Goal: Task Accomplishment & Management: Complete application form

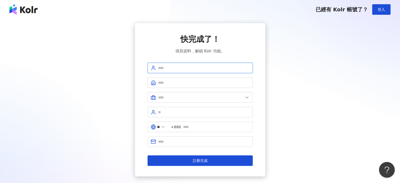
click at [194, 66] on input "text" at bounding box center [204, 68] width 92 height 6
type input "********"
click at [196, 83] on input "text" at bounding box center [204, 83] width 92 height 6
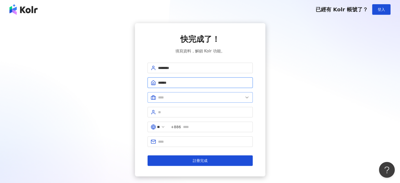
type input "******"
click at [176, 102] on span at bounding box center [200, 97] width 105 height 11
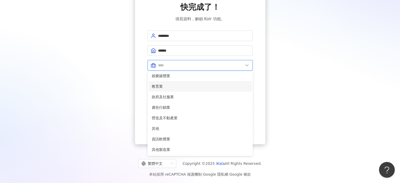
scroll to position [2, 0]
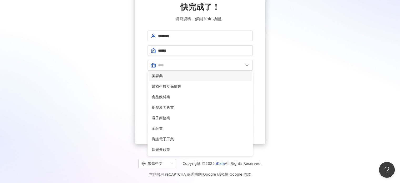
click at [188, 74] on span "美容業" at bounding box center [200, 76] width 97 height 6
type input "***"
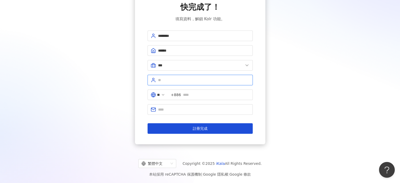
click at [187, 79] on input "text" at bounding box center [204, 80] width 92 height 6
type input "**"
type input "**********"
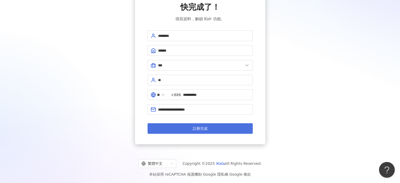
click at [215, 132] on button "註冊完成" at bounding box center [200, 128] width 105 height 11
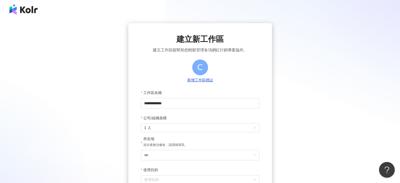
scroll to position [26, 0]
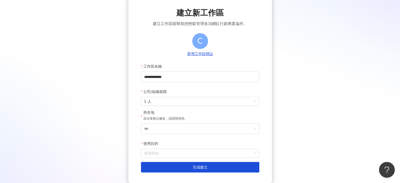
click at [98, 90] on div "**********" at bounding box center [200, 90] width 388 height 186
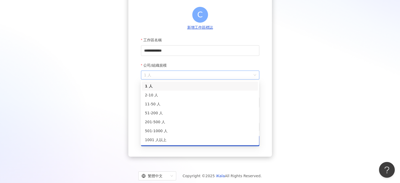
click at [162, 71] on span "1 人" at bounding box center [200, 75] width 112 height 8
click at [160, 103] on div "11-50 人" at bounding box center [200, 104] width 110 height 6
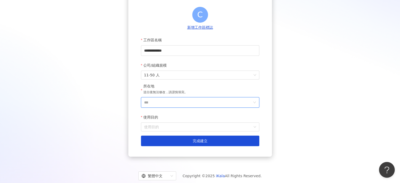
click at [159, 100] on input "***" at bounding box center [198, 102] width 108 height 10
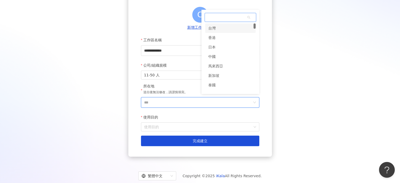
click at [218, 31] on div "台灣" at bounding box center [230, 27] width 51 height 9
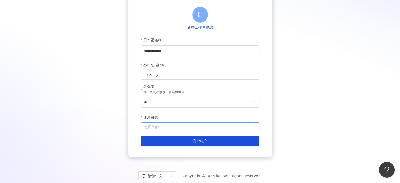
click at [154, 124] on input "使用目的" at bounding box center [200, 127] width 112 height 8
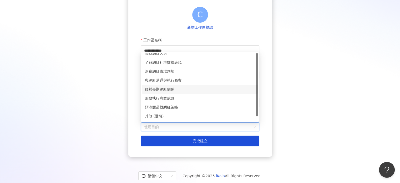
scroll to position [0, 0]
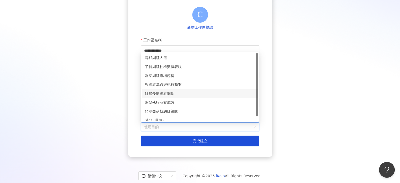
click at [178, 97] on div "經營長期網紅關係" at bounding box center [200, 93] width 116 height 9
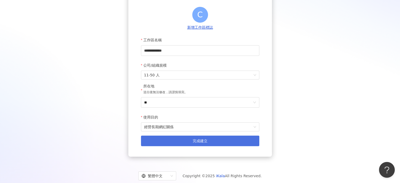
click at [186, 142] on button "完成建立" at bounding box center [200, 141] width 118 height 11
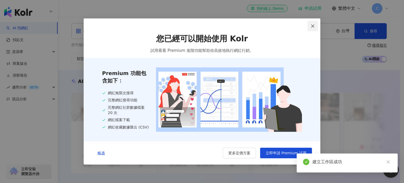
click at [315, 27] on icon "close" at bounding box center [313, 26] width 4 height 4
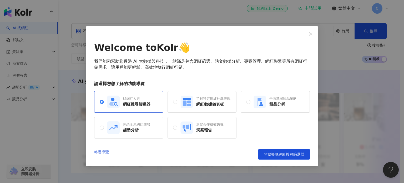
click at [102, 152] on link "略過導覽" at bounding box center [101, 154] width 15 height 11
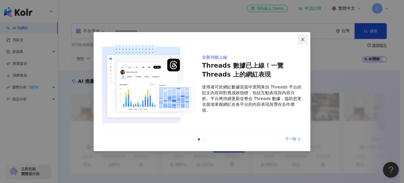
click at [304, 38] on icon "close" at bounding box center [303, 39] width 4 height 4
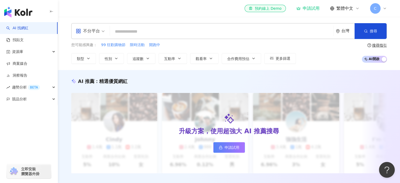
click at [102, 33] on span "不分平台" at bounding box center [90, 31] width 29 height 8
click at [98, 31] on div "不分平台" at bounding box center [88, 31] width 24 height 8
click at [223, 111] on div "升級方案，使用超強大 AI 推薦搜尋 申請試用" at bounding box center [229, 133] width 316 height 80
click at [87, 37] on span at bounding box center [90, 30] width 29 height 15
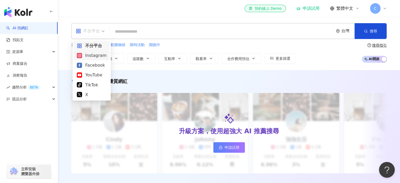
click at [95, 57] on div "Instagram" at bounding box center [92, 55] width 30 height 7
click at [95, 57] on button "類型" at bounding box center [83, 58] width 25 height 11
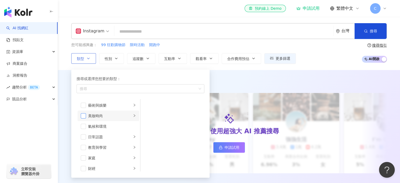
click at [81, 115] on span "button" at bounding box center [83, 115] width 5 height 5
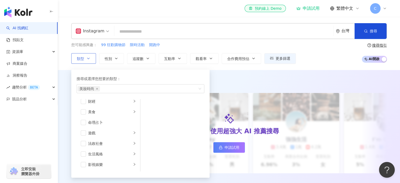
scroll to position [79, 0]
click at [83, 142] on span "button" at bounding box center [83, 141] width 5 height 5
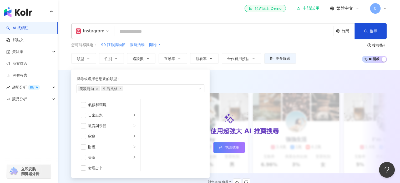
scroll to position [0, 0]
click at [272, 63] on button "更多篩選" at bounding box center [280, 58] width 32 height 11
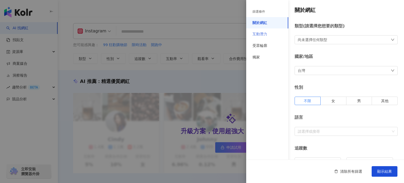
click at [365, 29] on div "類型 ( 請選擇您想要的類型 ) 尚未選擇任何類型" at bounding box center [346, 33] width 103 height 21
click at [227, 31] on div at bounding box center [202, 91] width 404 height 183
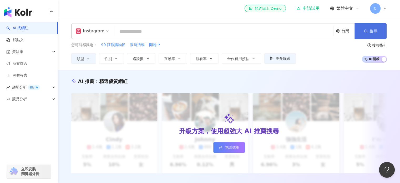
click at [372, 31] on span "搜尋" at bounding box center [373, 31] width 7 height 4
click at [368, 31] on button "搜尋" at bounding box center [371, 31] width 32 height 16
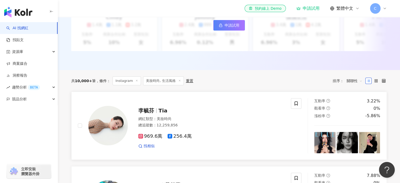
scroll to position [132, 0]
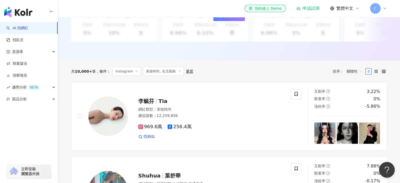
click at [354, 76] on span "關聯性" at bounding box center [355, 71] width 16 height 8
click at [354, 75] on span "關聯性" at bounding box center [355, 71] width 16 height 8
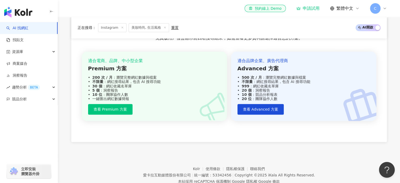
scroll to position [658, 0]
